Goal: Task Accomplishment & Management: Complete application form

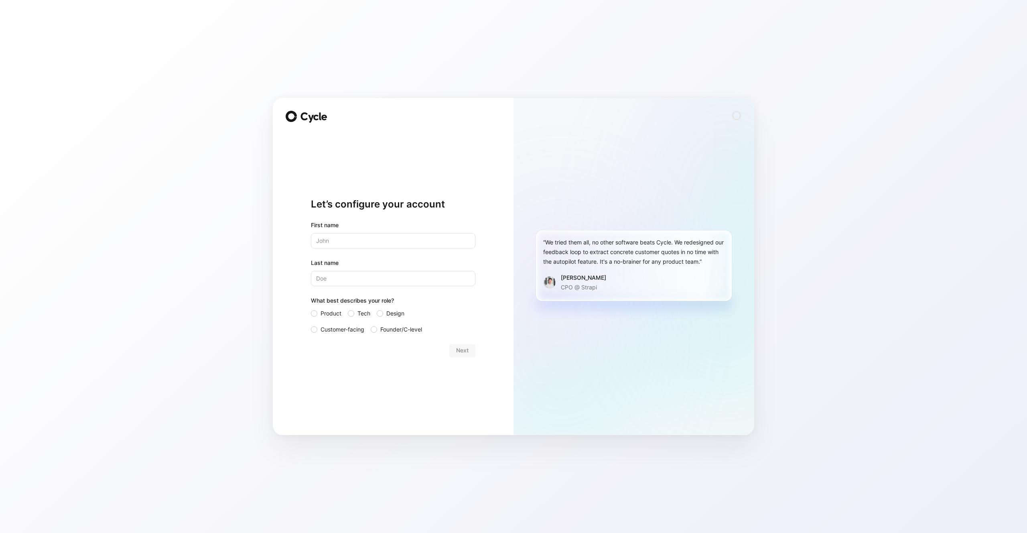
click at [460, 244] on input "text" at bounding box center [393, 240] width 165 height 15
type input "[PERSON_NAME]"
click at [381, 274] on input "Last name" at bounding box center [393, 278] width 165 height 15
type input "Montagne"
drag, startPoint x: 358, startPoint y: 317, endPoint x: 372, endPoint y: 318, distance: 13.6
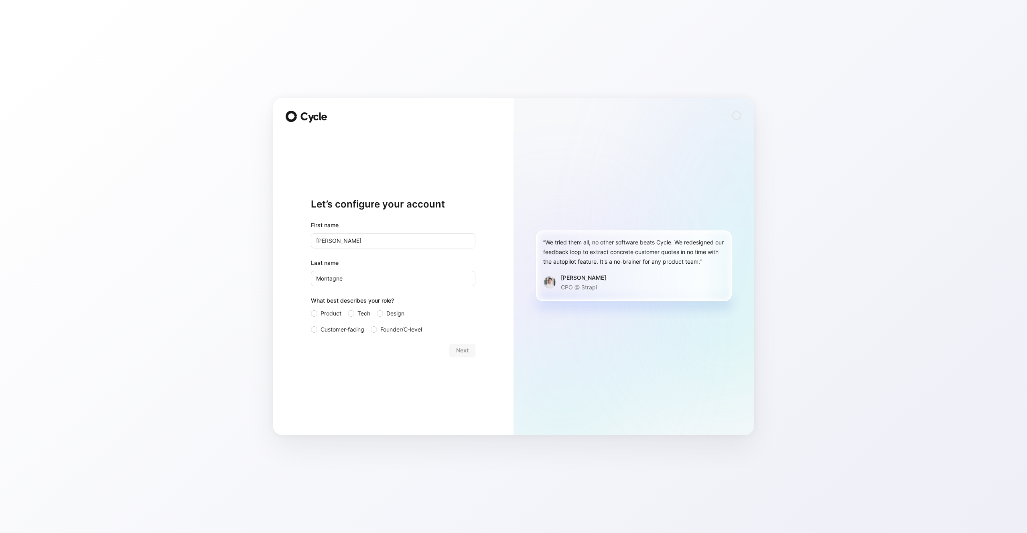
click at [358, 317] on span "Tech" at bounding box center [364, 314] width 13 height 10
click at [348, 309] on input "Tech" at bounding box center [348, 309] width 0 height 0
click at [461, 349] on span "Next" at bounding box center [462, 351] width 12 height 10
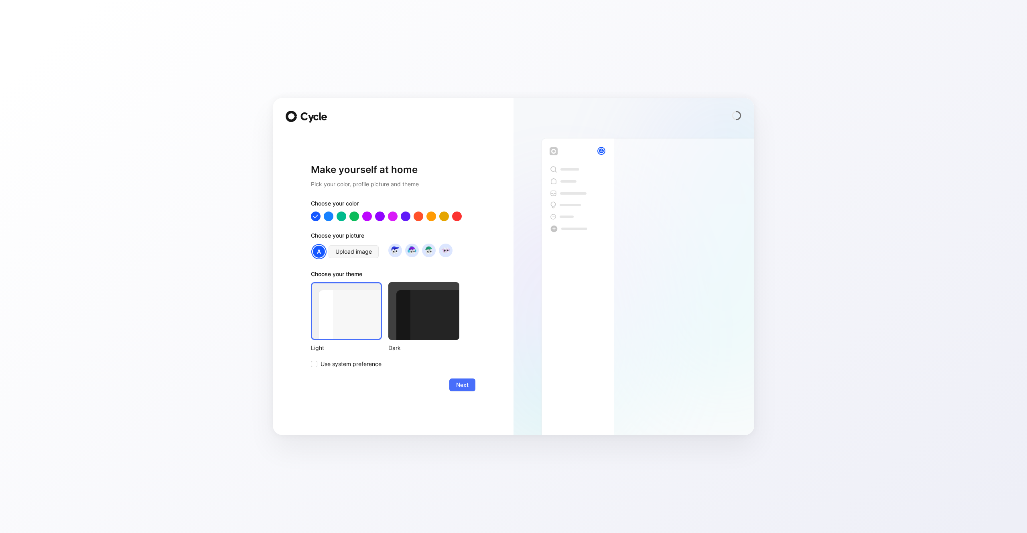
click at [461, 358] on div "Choose your color Choose your picture A Upload image Choose your theme Light Da…" at bounding box center [393, 284] width 165 height 170
click at [462, 390] on button "Next" at bounding box center [462, 384] width 26 height 13
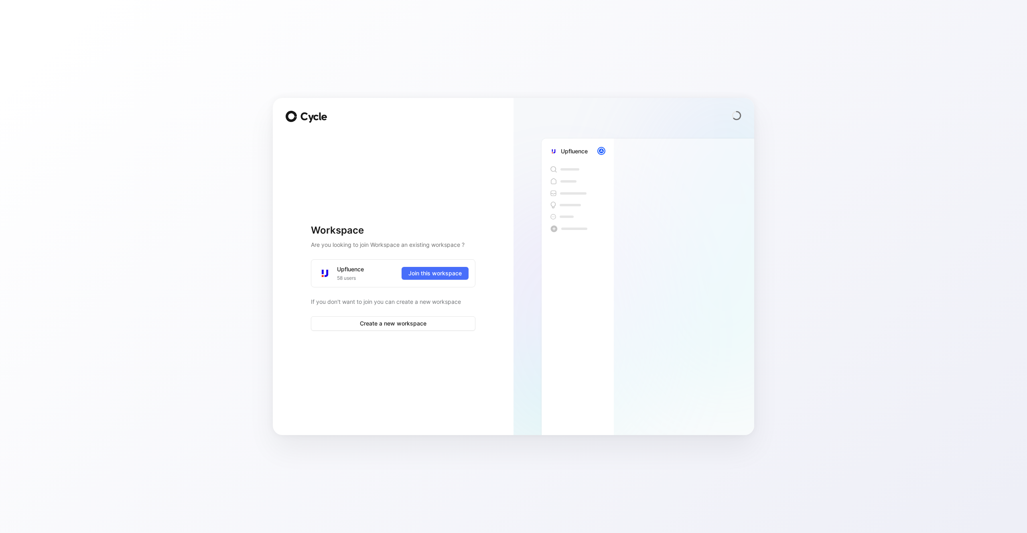
click at [448, 272] on span "Join this workspace" at bounding box center [435, 273] width 53 height 10
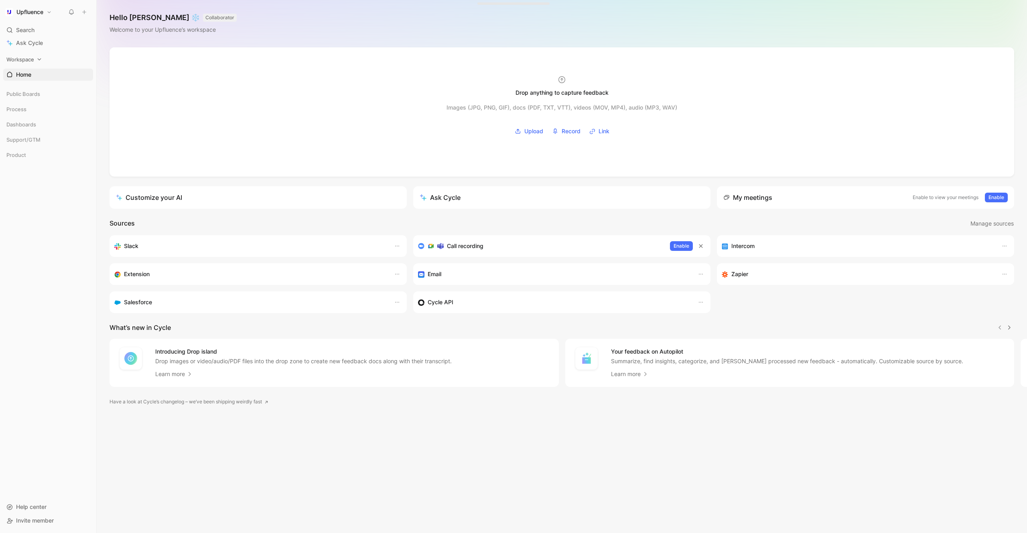
click at [16, 63] on div "Workspace" at bounding box center [48, 59] width 90 height 12
click at [20, 84] on span "Feedback" at bounding box center [29, 87] width 26 height 8
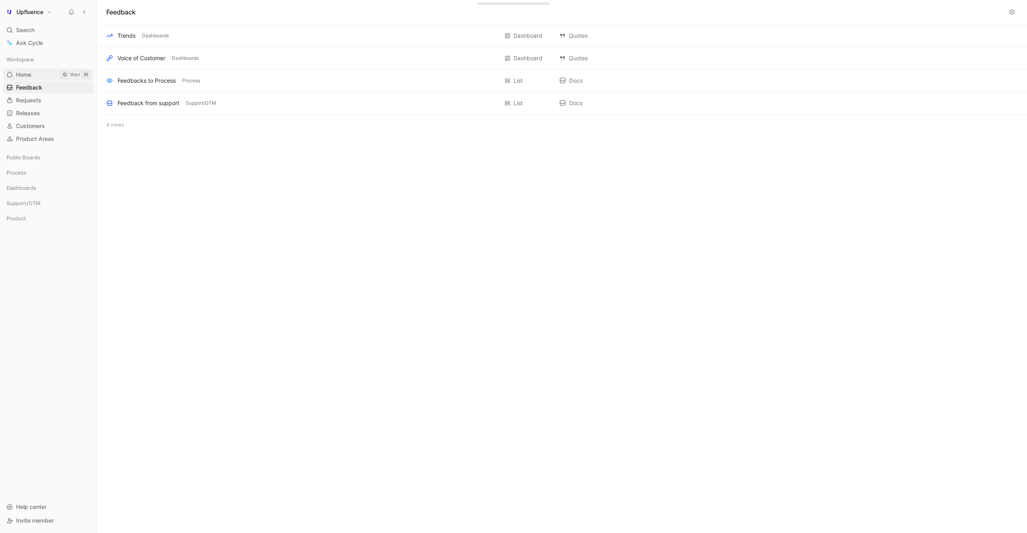
click at [22, 79] on link "Home G then H" at bounding box center [48, 75] width 90 height 12
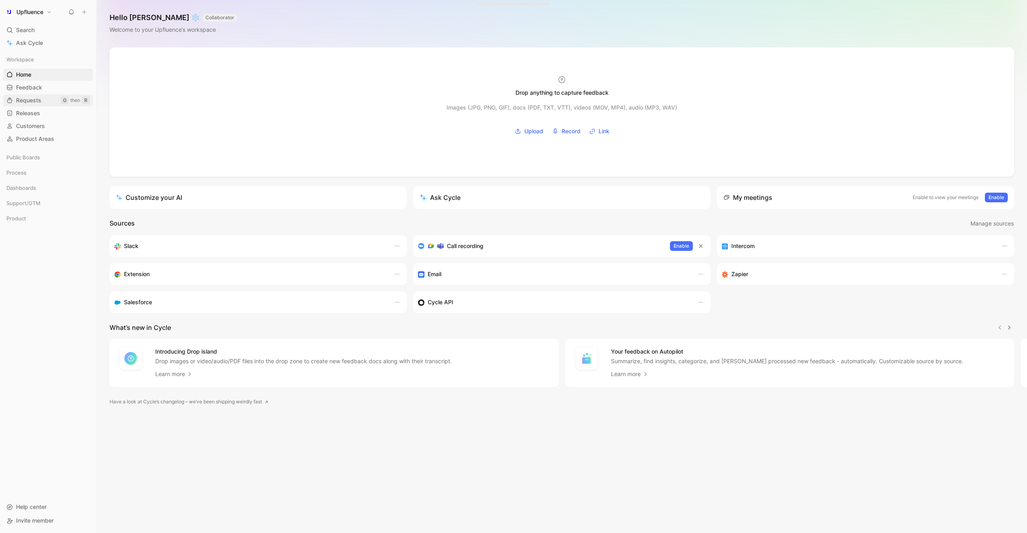
click at [30, 103] on span "Requests" at bounding box center [28, 100] width 25 height 8
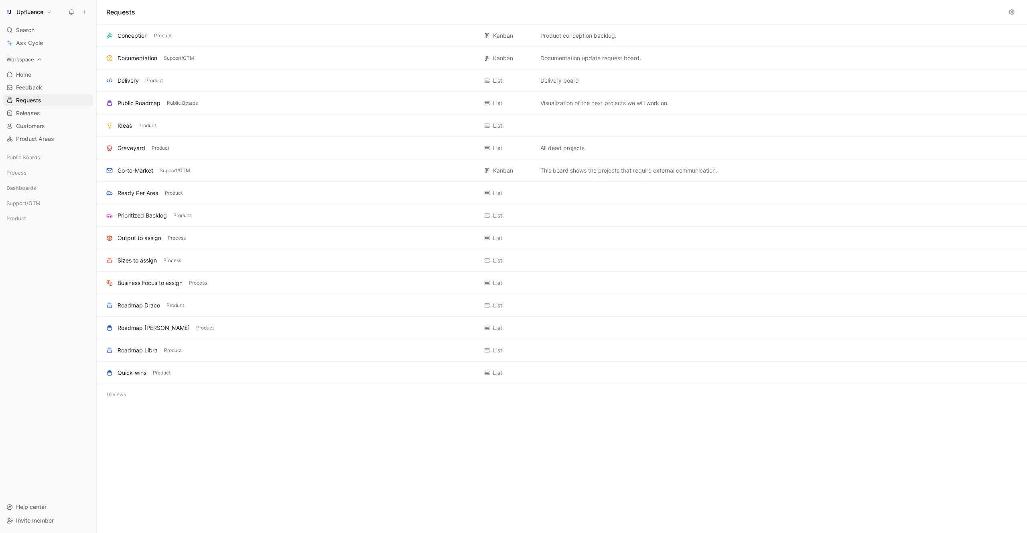
click at [30, 63] on div "Workspace" at bounding box center [48, 59] width 90 height 12
click at [30, 63] on span "Workspace" at bounding box center [20, 59] width 28 height 8
click at [30, 71] on span "Home" at bounding box center [23, 75] width 15 height 8
